Goal: Transaction & Acquisition: Obtain resource

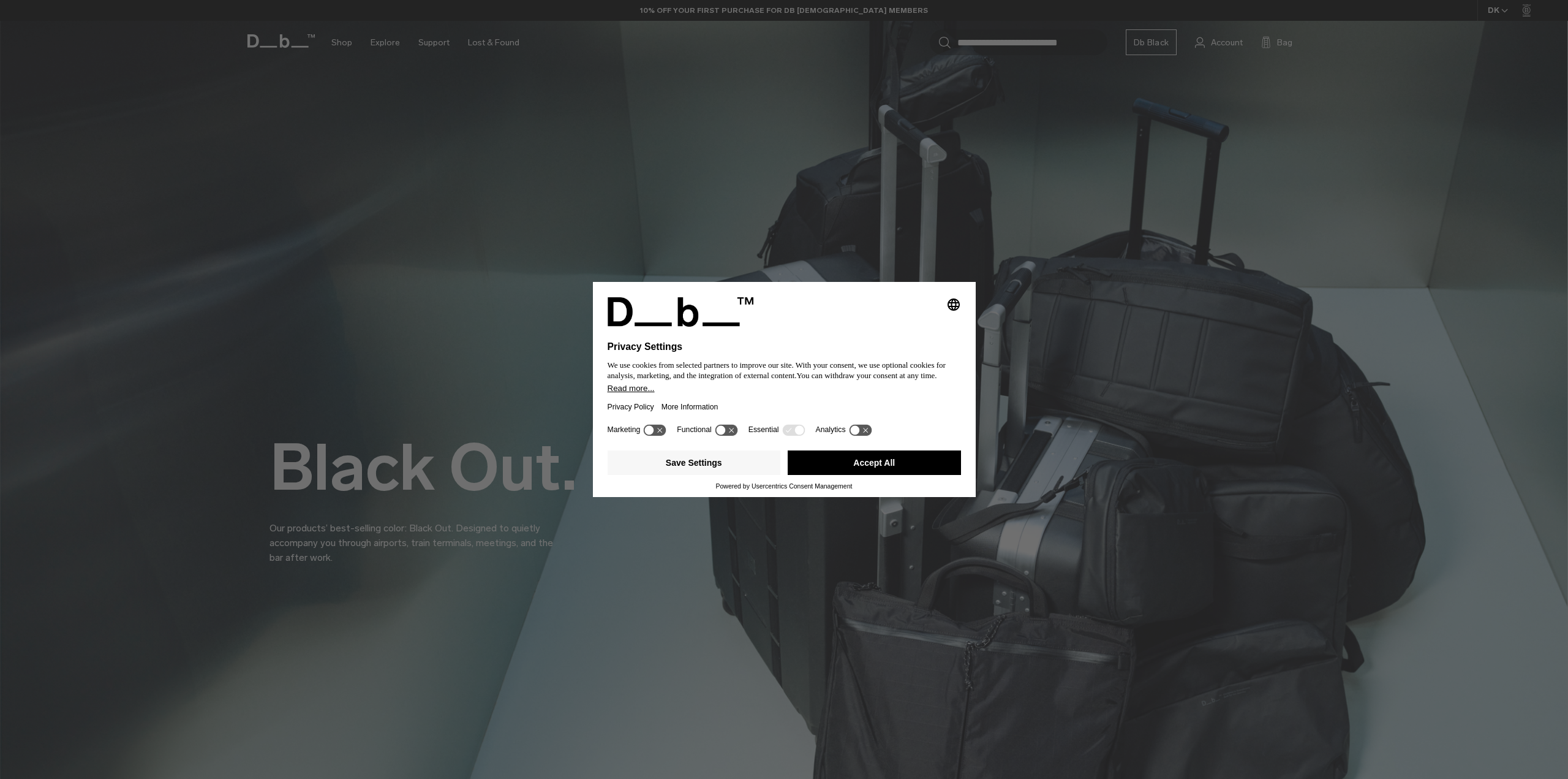
click at [901, 464] on button "Accept All" at bounding box center [875, 462] width 174 height 24
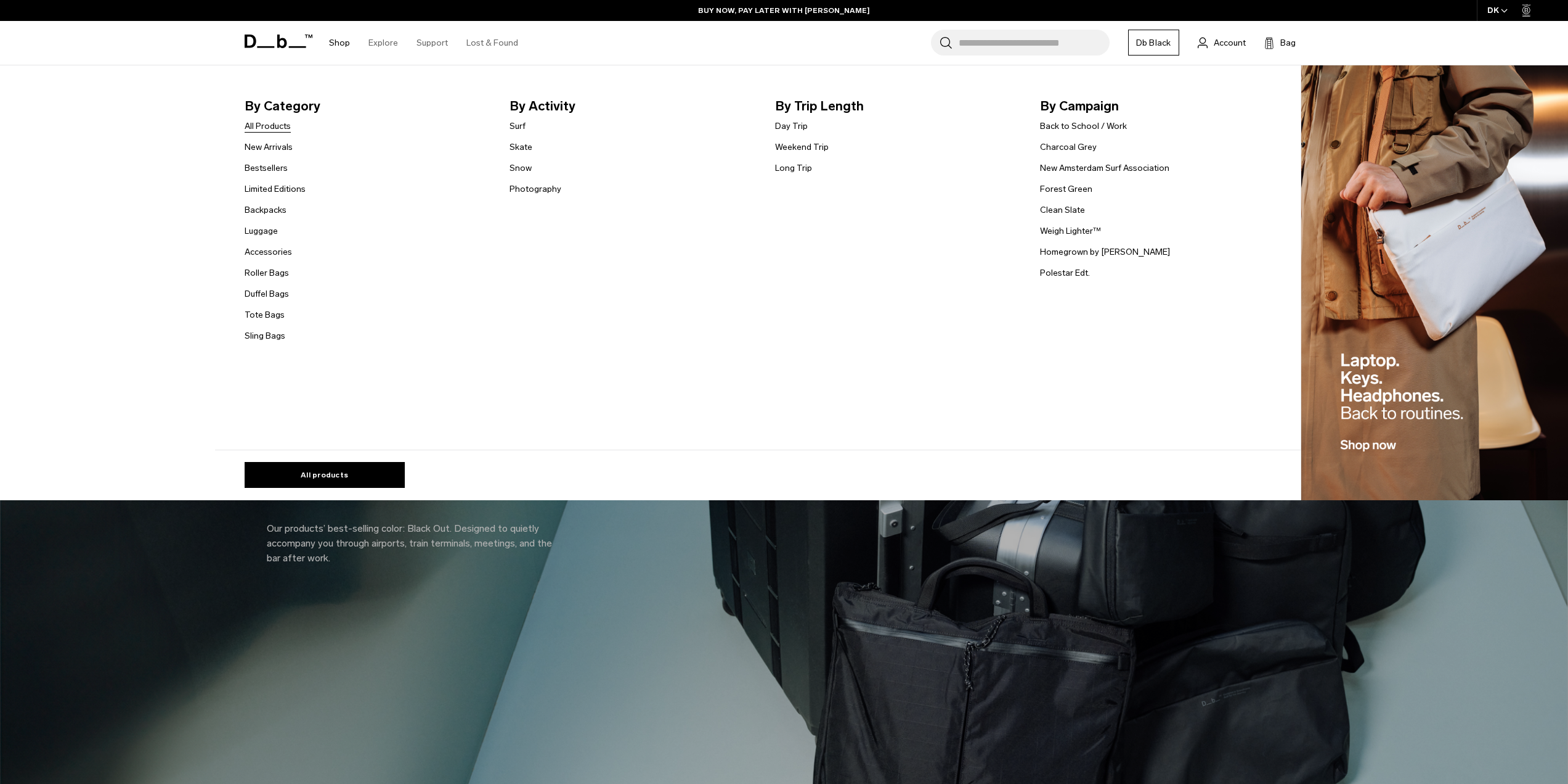
click at [281, 123] on link "All Products" at bounding box center [268, 126] width 46 height 13
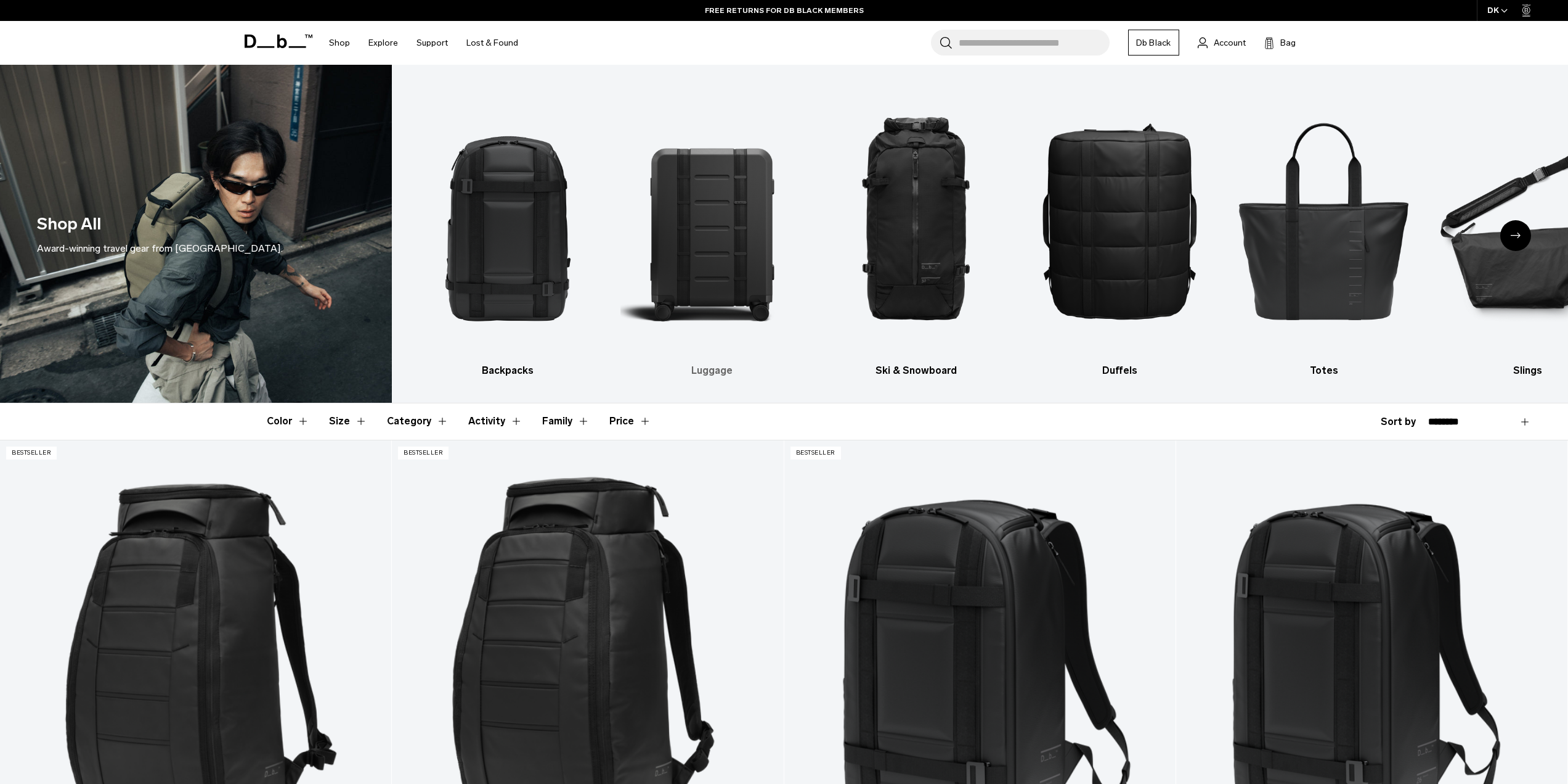
click at [712, 266] on img "2 / 10" at bounding box center [712, 219] width 182 height 274
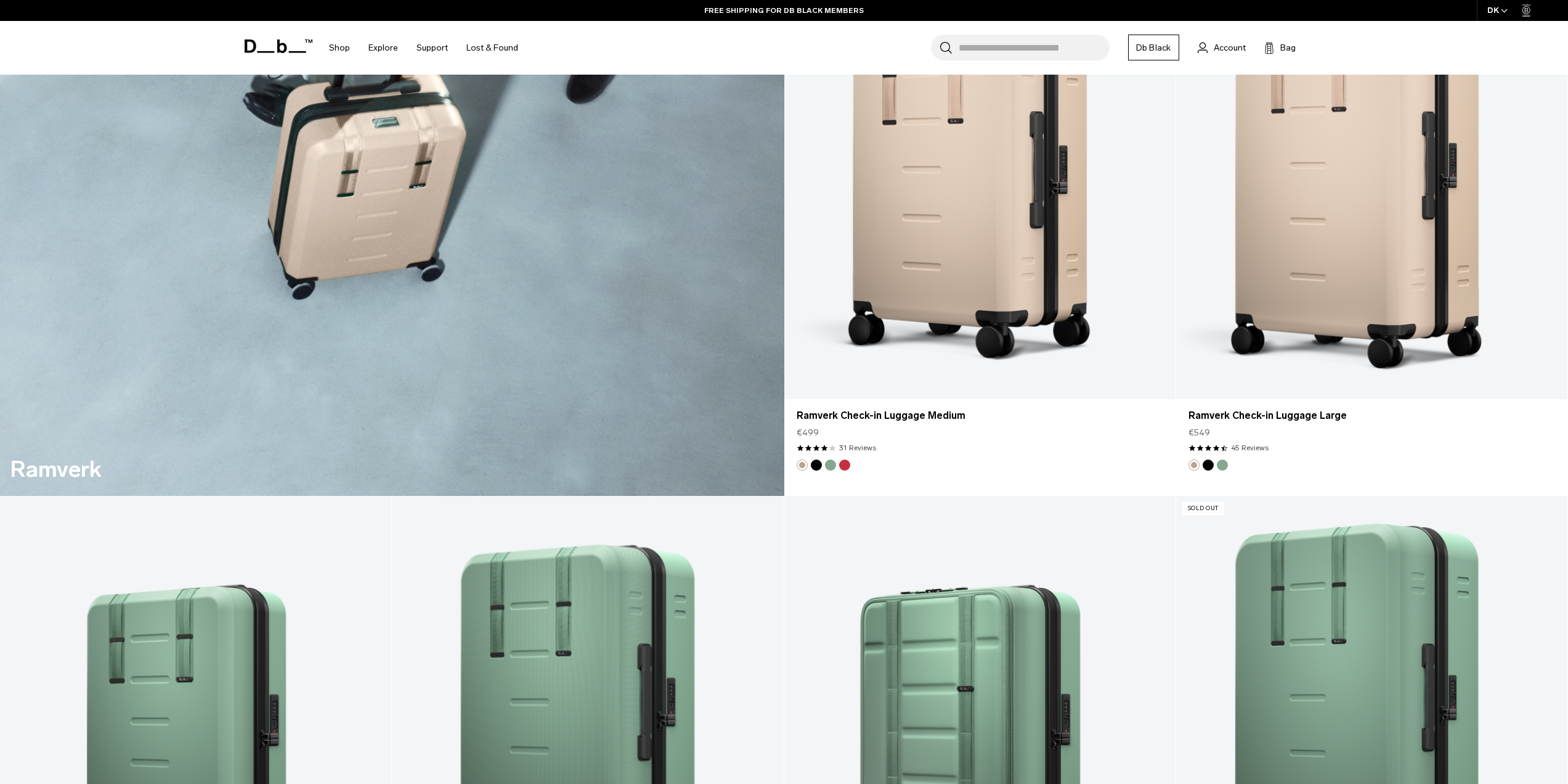
scroll to position [3144, 0]
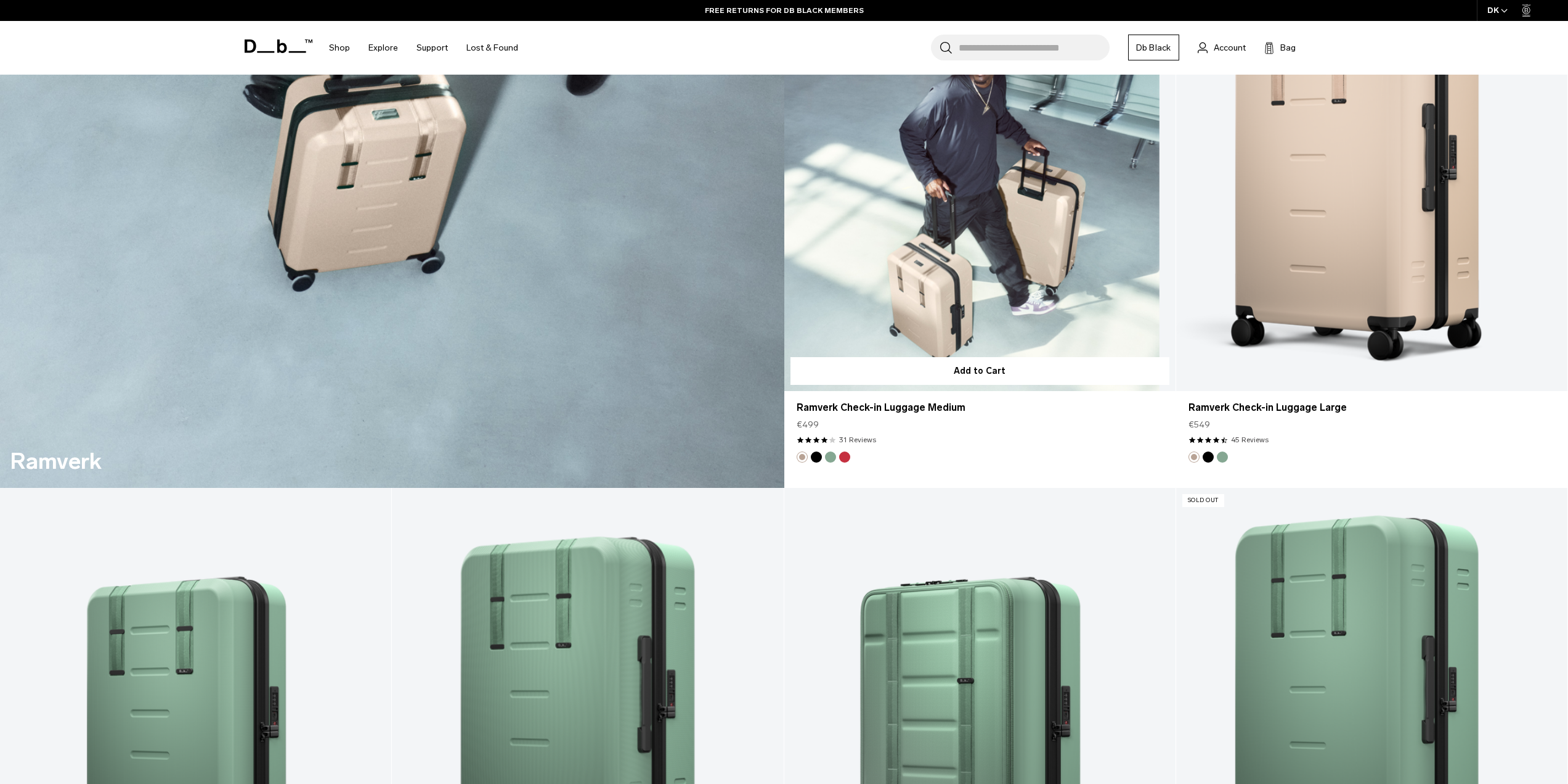
click at [987, 279] on link "Ramverk Check-in Luggage Medium" at bounding box center [980, 173] width 391 height 435
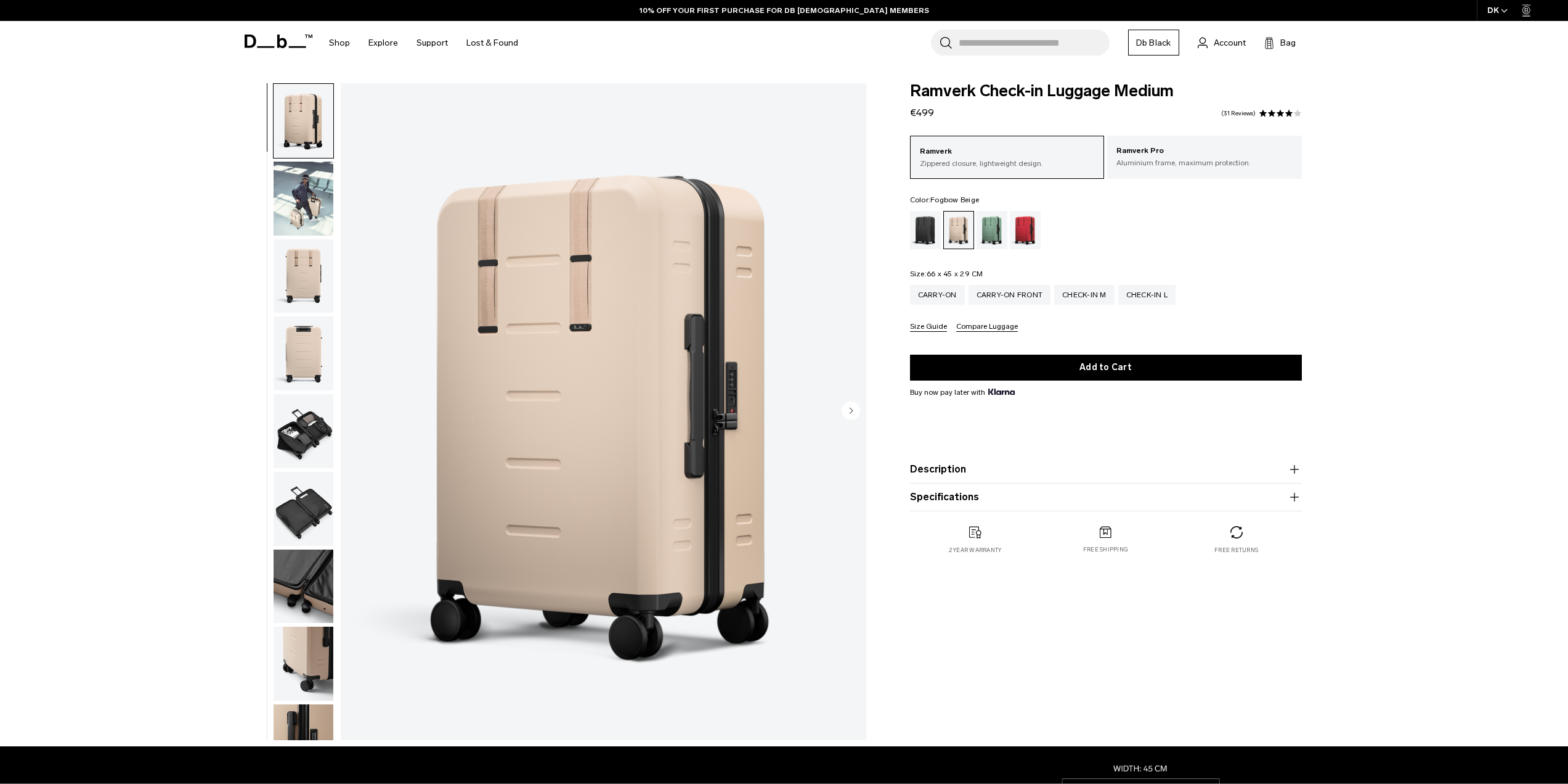
click at [848, 409] on circle "Next slide" at bounding box center [851, 410] width 18 height 18
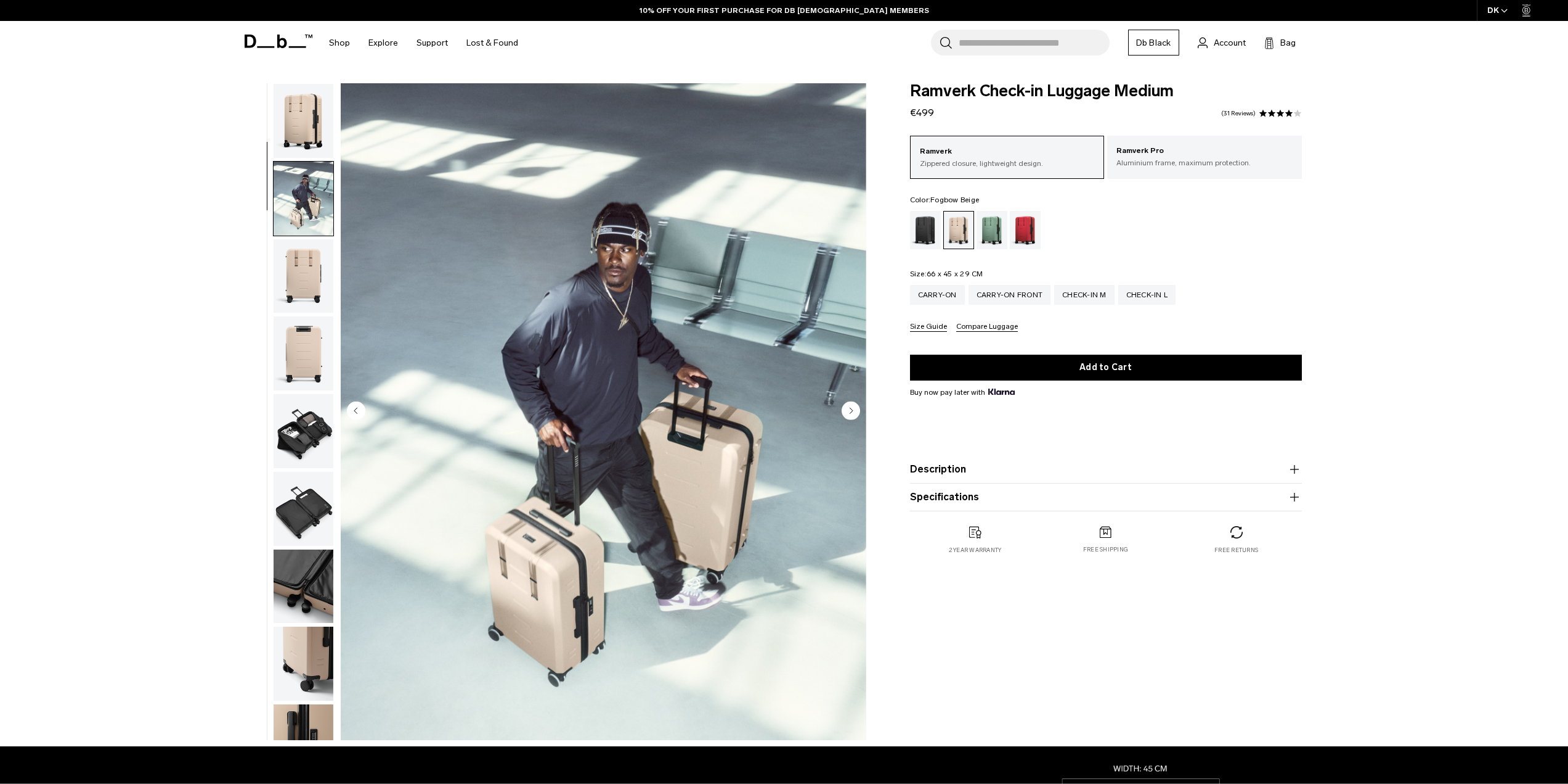
scroll to position [77, 0]
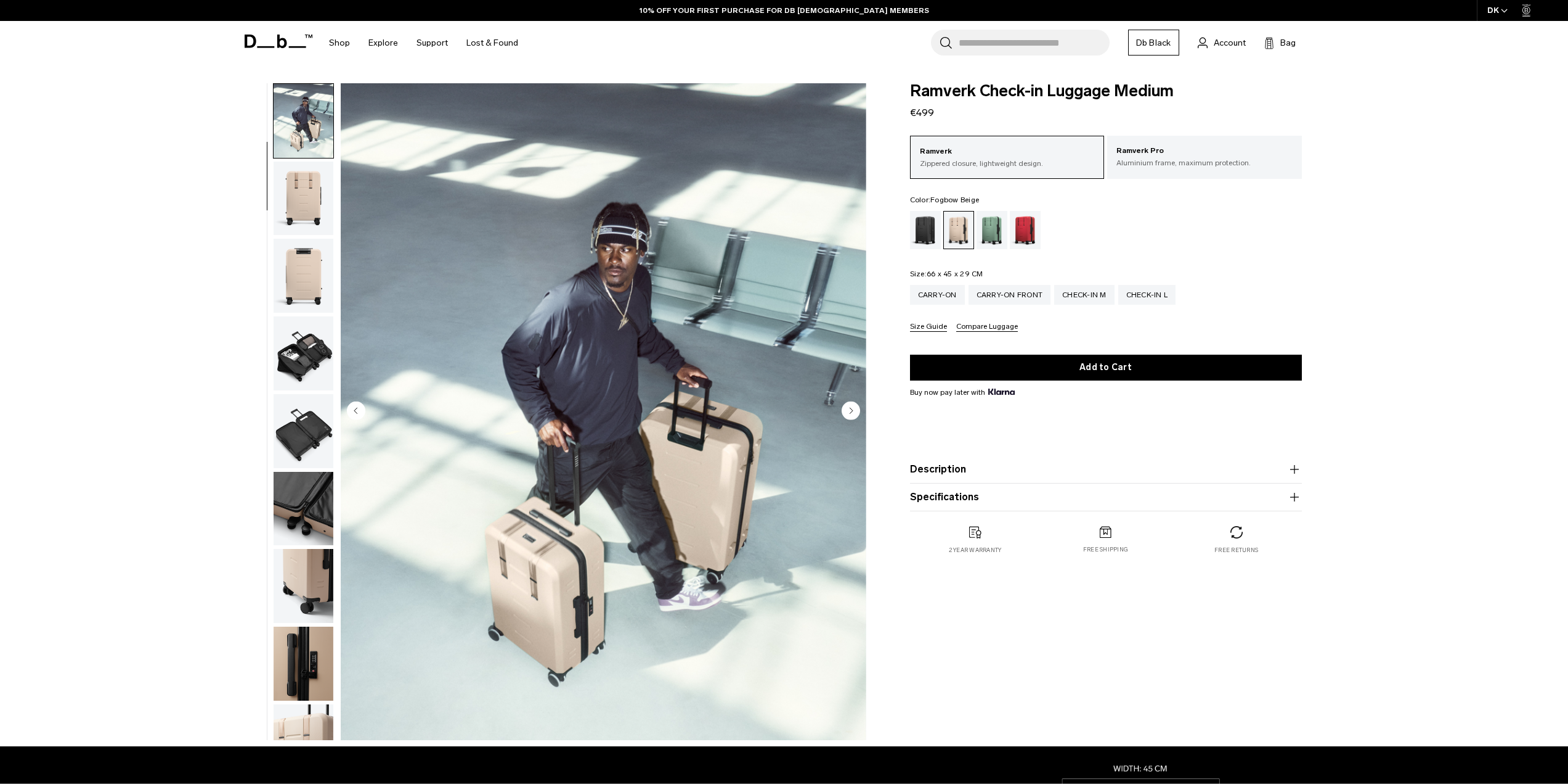
click at [848, 409] on circle "Next slide" at bounding box center [851, 410] width 18 height 18
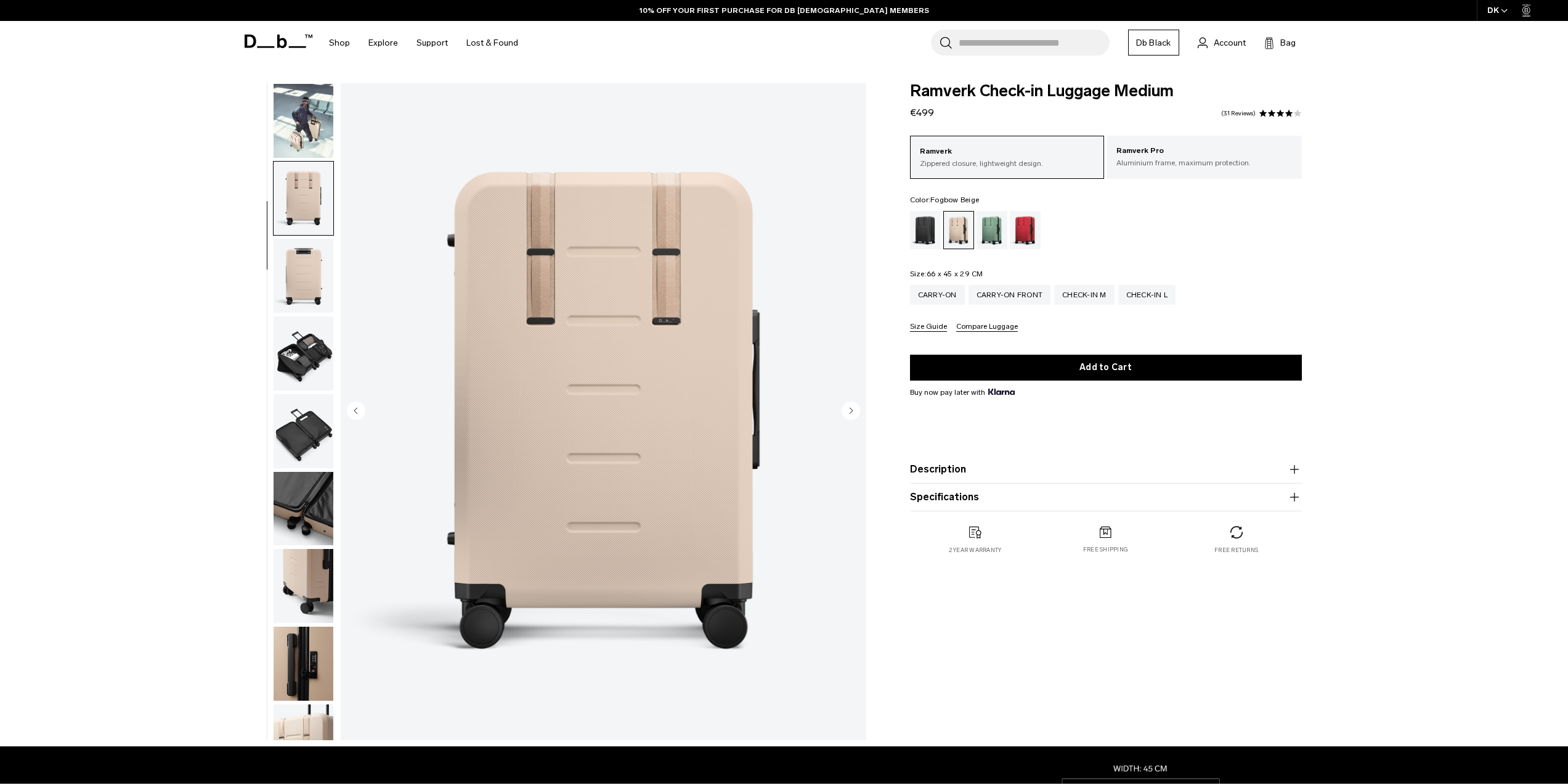
scroll to position [156, 0]
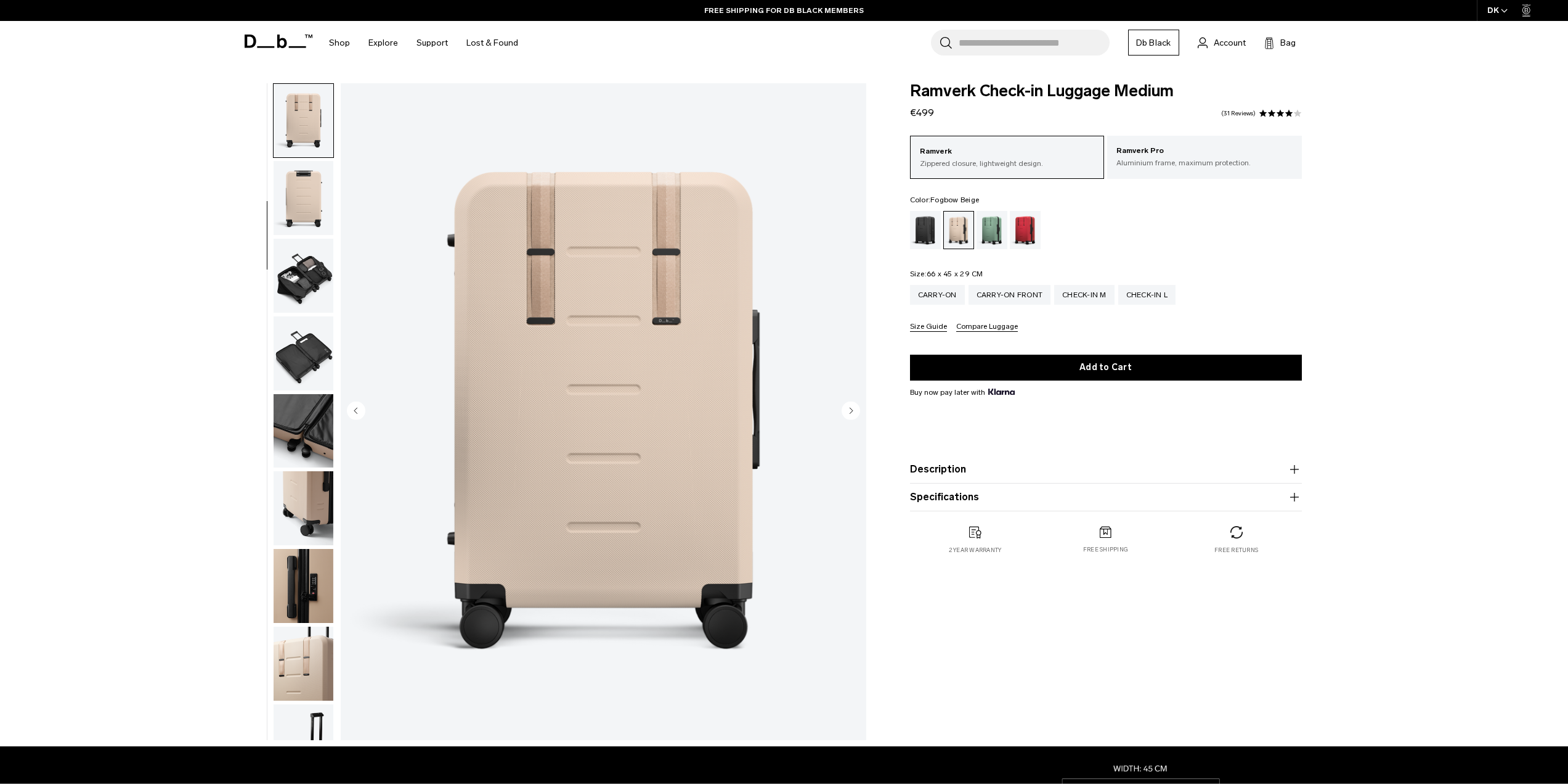
click at [847, 412] on circle "Next slide" at bounding box center [851, 410] width 18 height 18
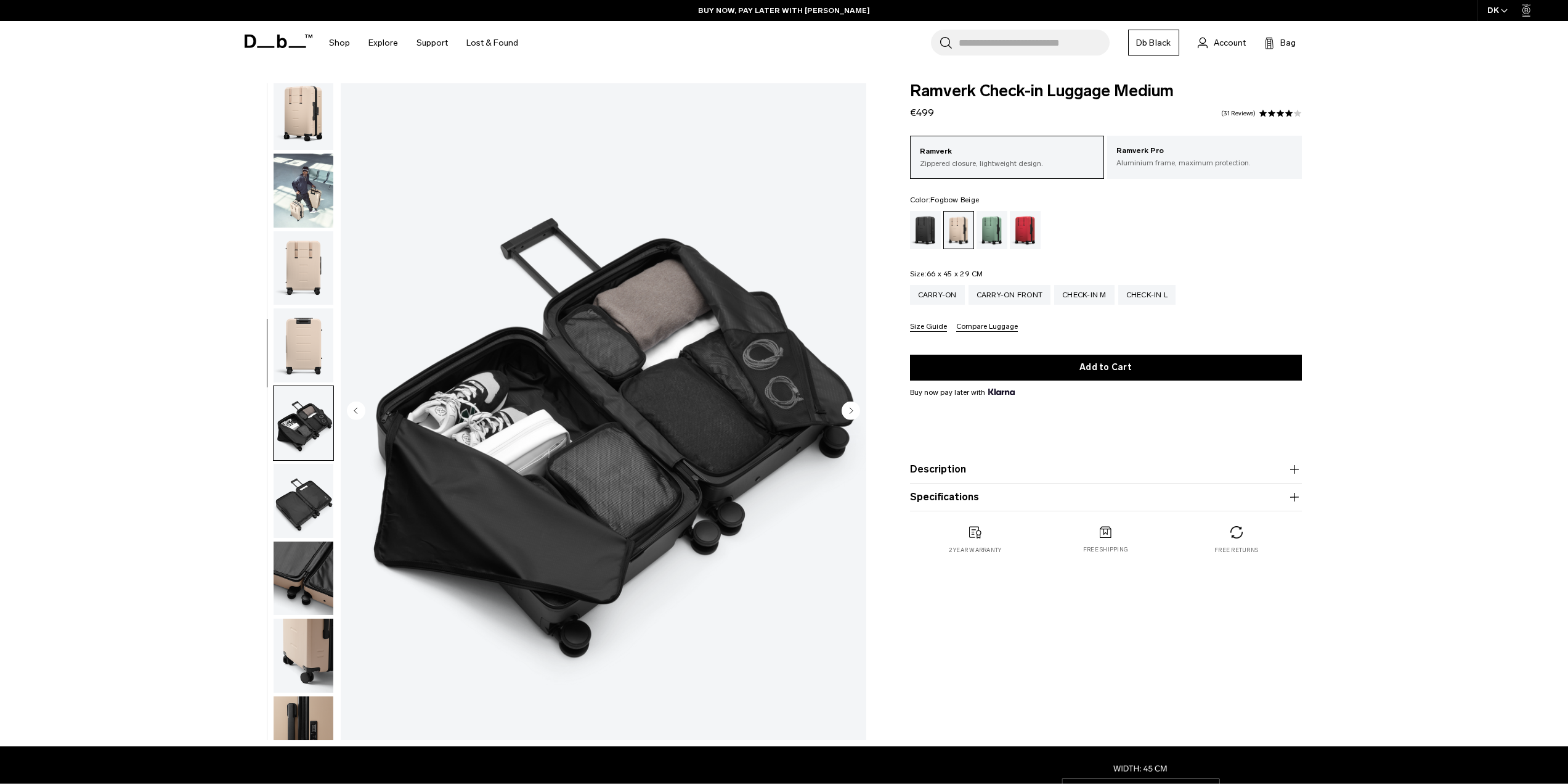
scroll to position [0, 0]
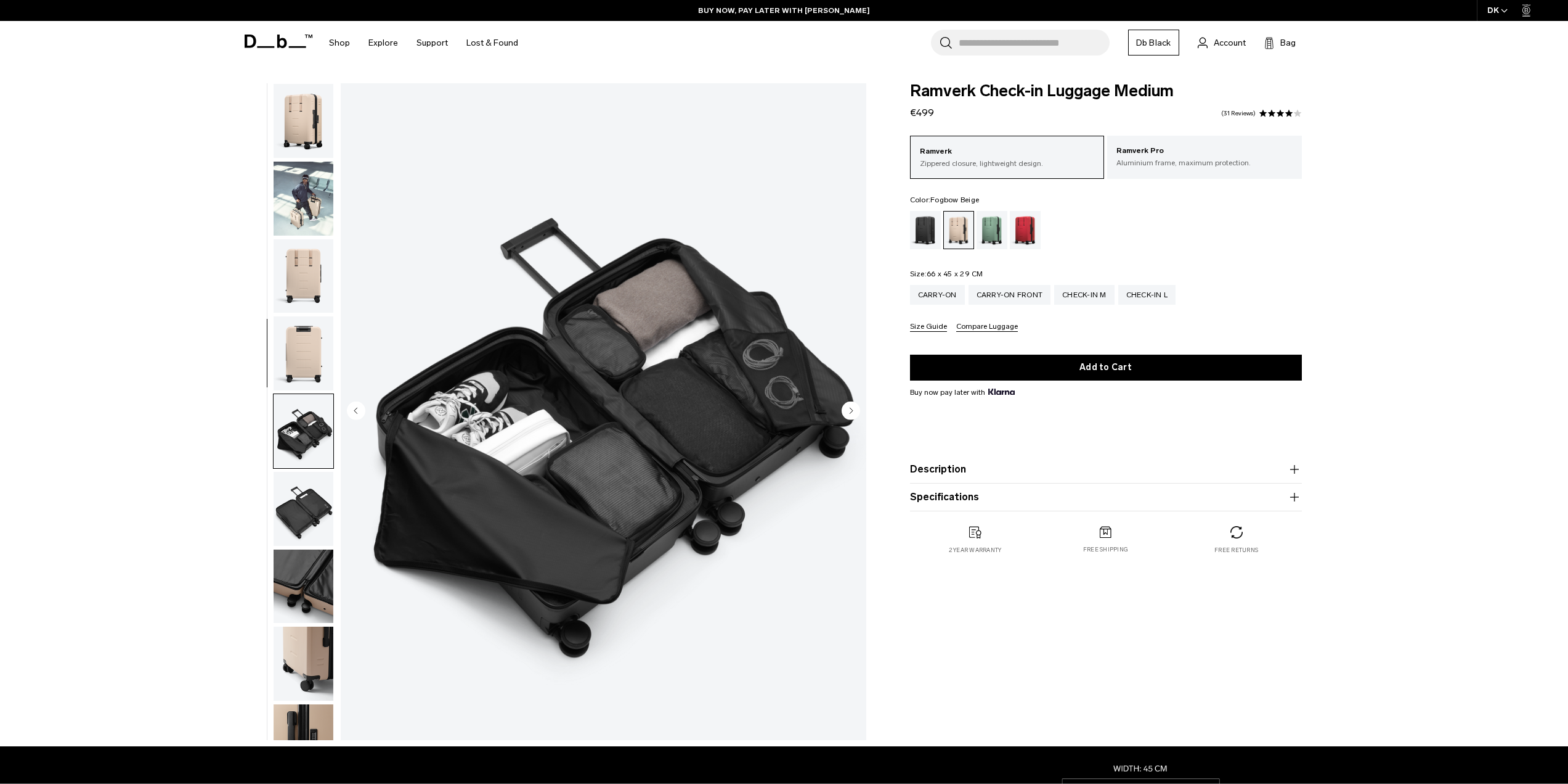
click at [281, 33] on span at bounding box center [278, 41] width 67 height 46
click at [247, 46] on icon at bounding box center [250, 41] width 12 height 14
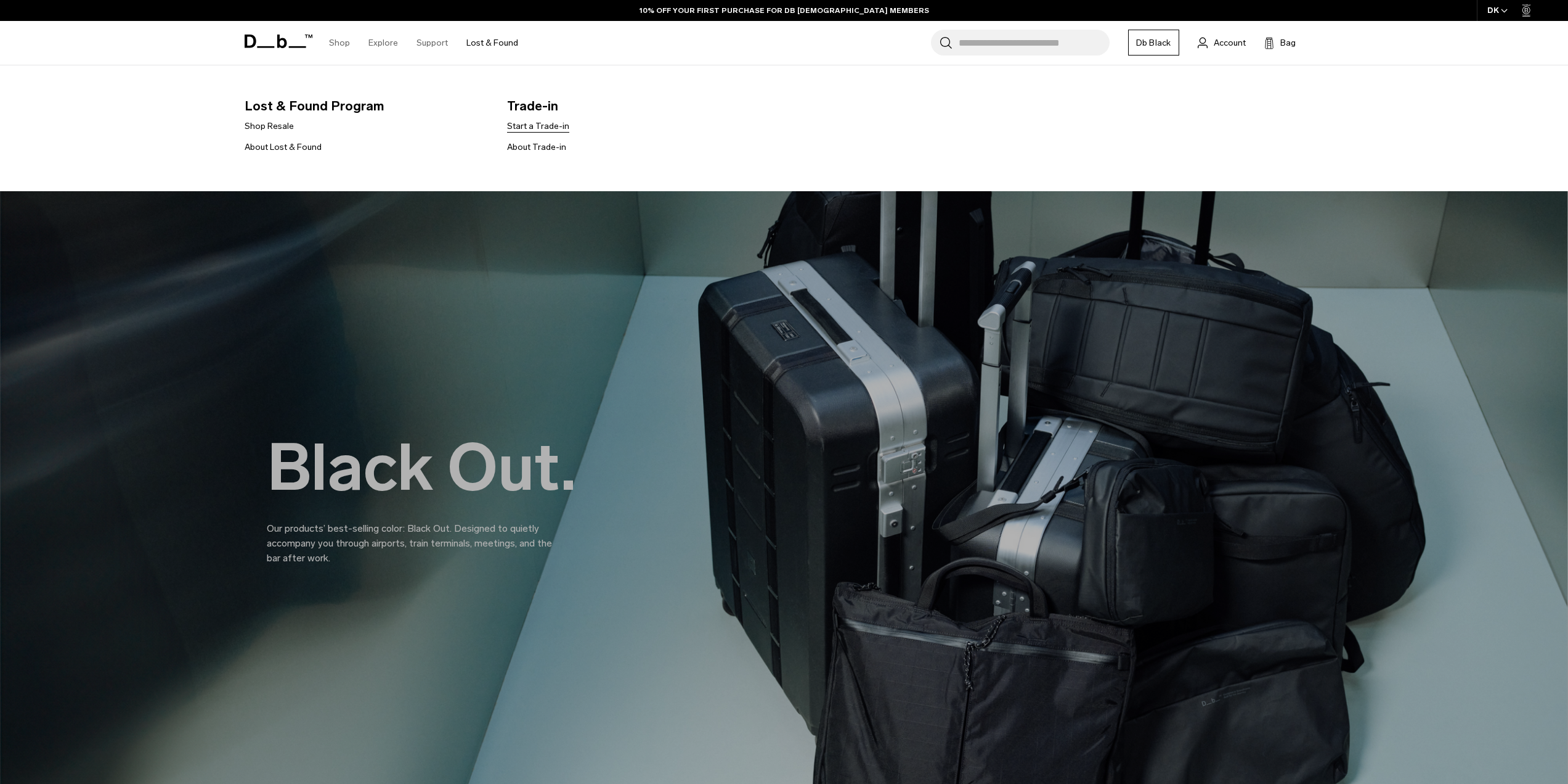
click at [540, 127] on link "Start a Trade-in" at bounding box center [538, 126] width 62 height 13
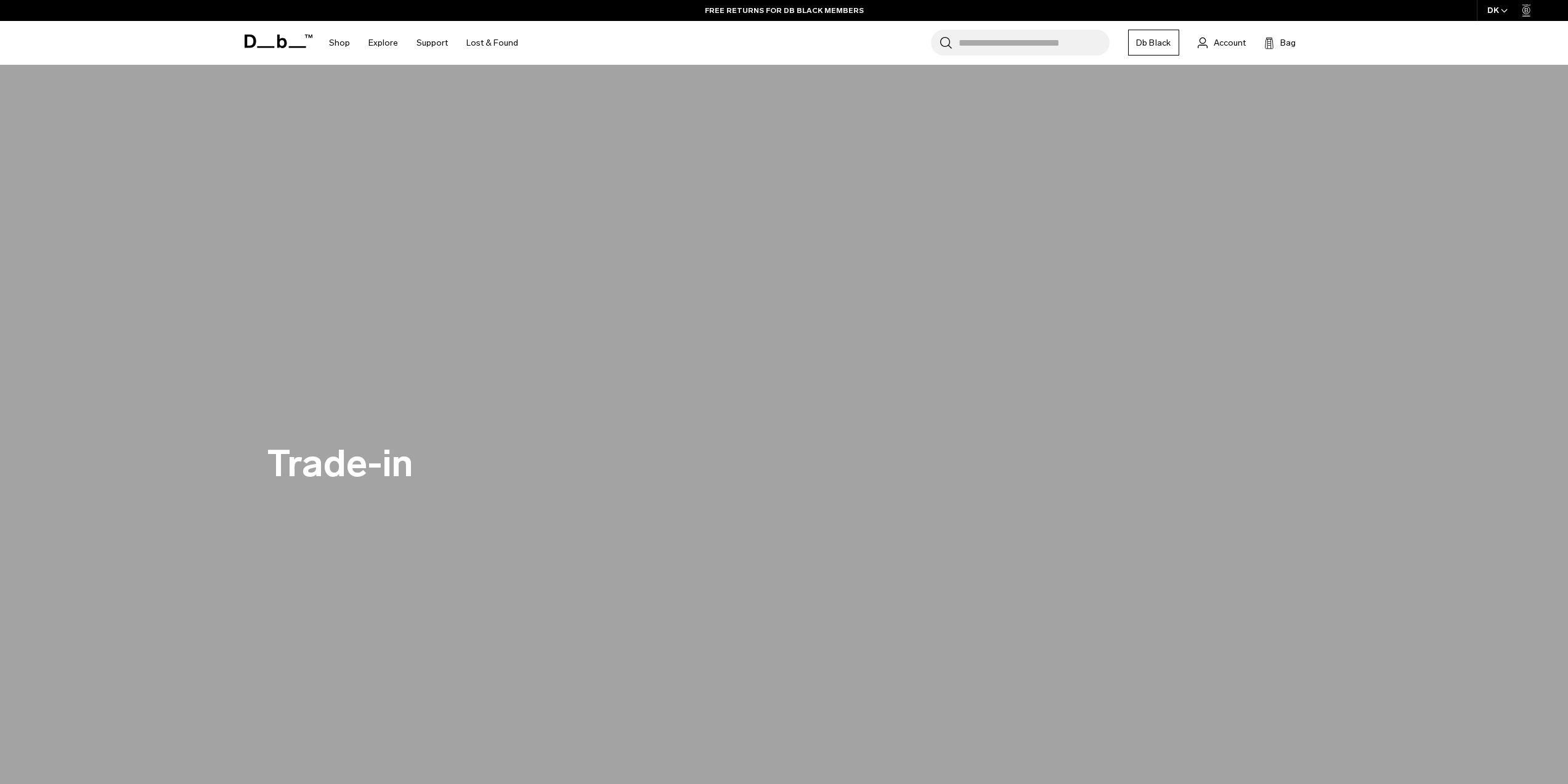
scroll to position [62, 0]
click at [256, 49] on span at bounding box center [278, 41] width 67 height 46
click at [264, 40] on icon at bounding box center [278, 41] width 67 height 14
